Goal: Task Accomplishment & Management: Use online tool/utility

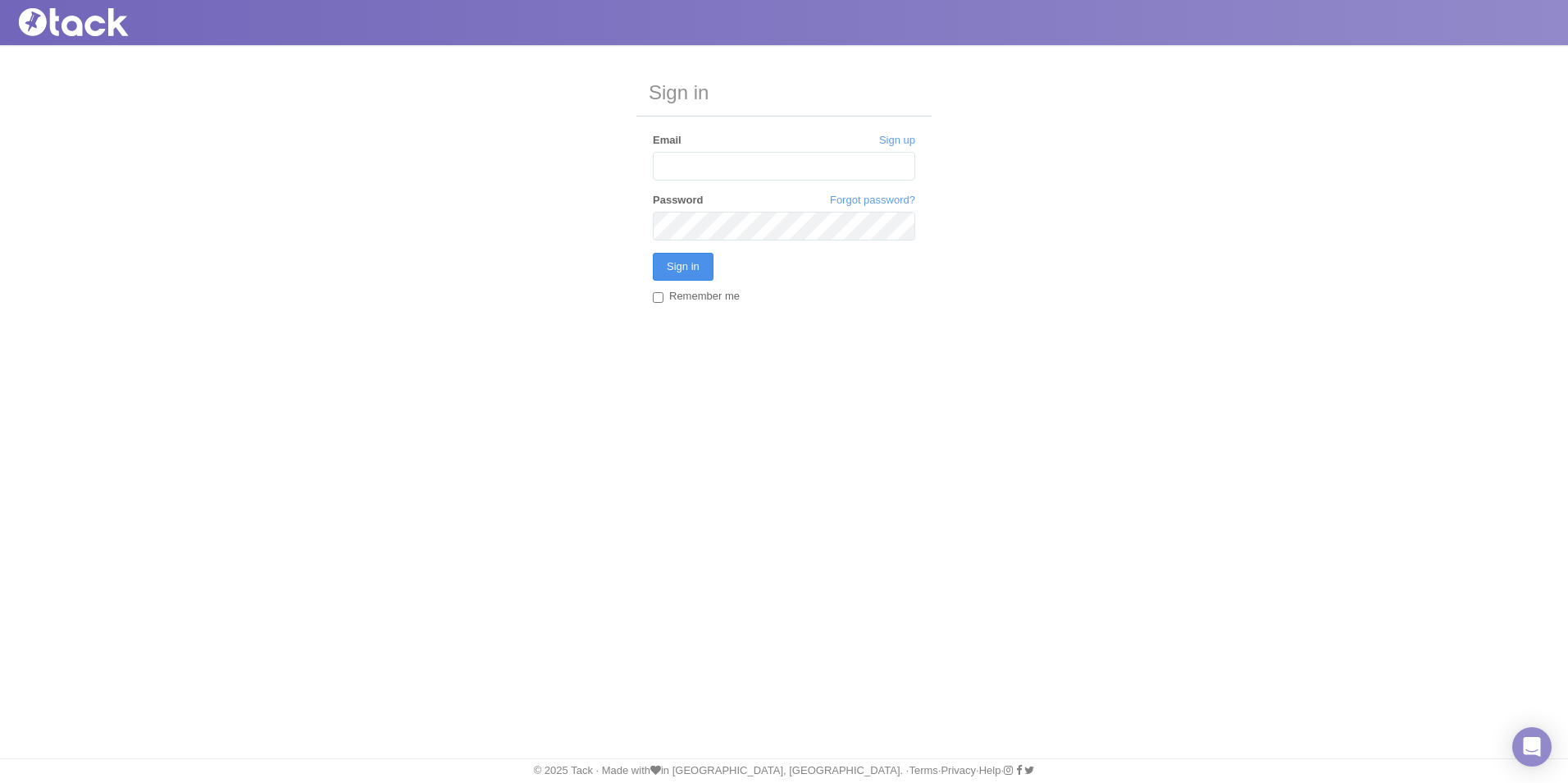
type input "[EMAIL_ADDRESS][DOMAIN_NAME]"
click at [680, 259] on input "Sign in" at bounding box center [683, 267] width 61 height 28
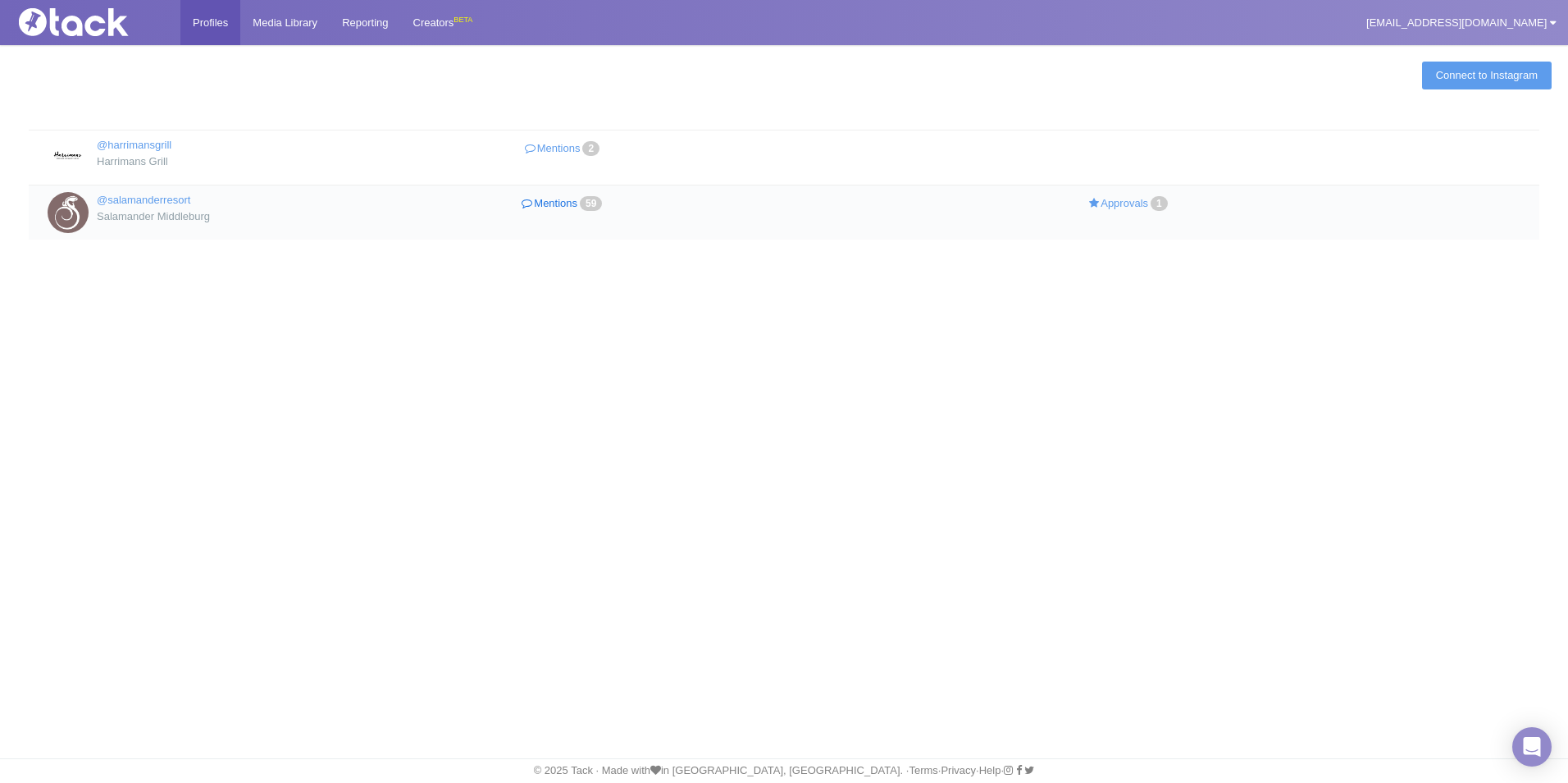
click at [557, 205] on link "Mentions 59" at bounding box center [564, 203] width 283 height 23
